Goal: Entertainment & Leisure: Consume media (video, audio)

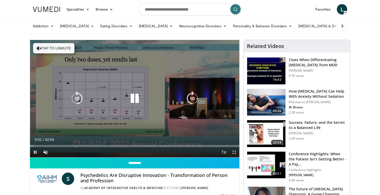
click at [51, 47] on button "Tap to unmute" at bounding box center [53, 48] width 41 height 10
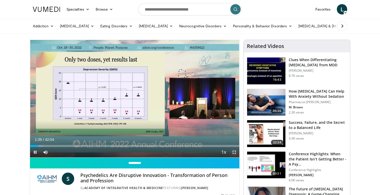
click at [235, 153] on span "Video Player" at bounding box center [234, 152] width 10 height 10
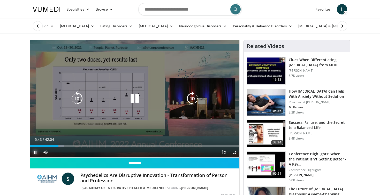
click at [34, 152] on span "Video Player" at bounding box center [35, 152] width 10 height 10
